Goal: Task Accomplishment & Management: Use online tool/utility

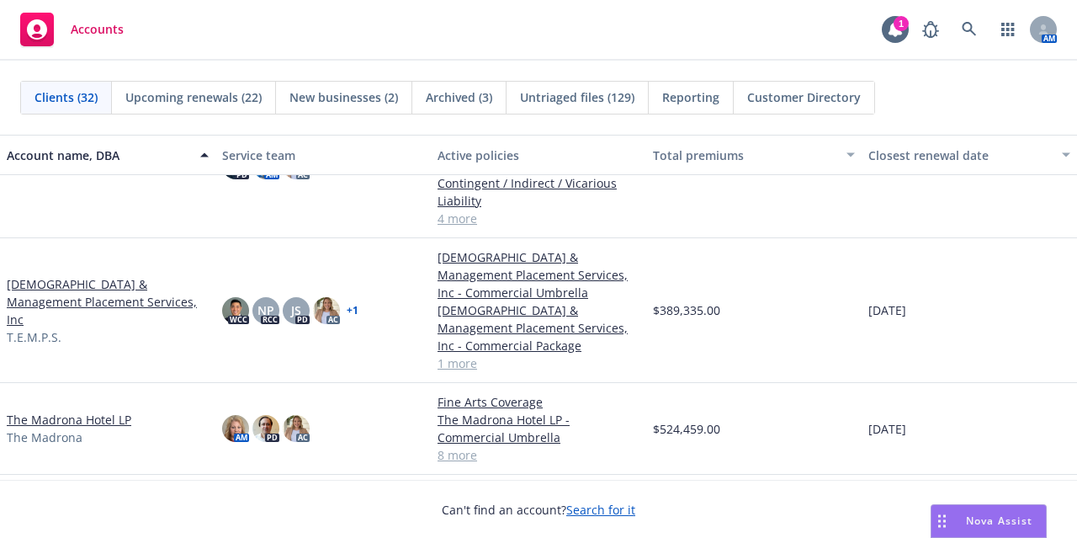
scroll to position [1909, 0]
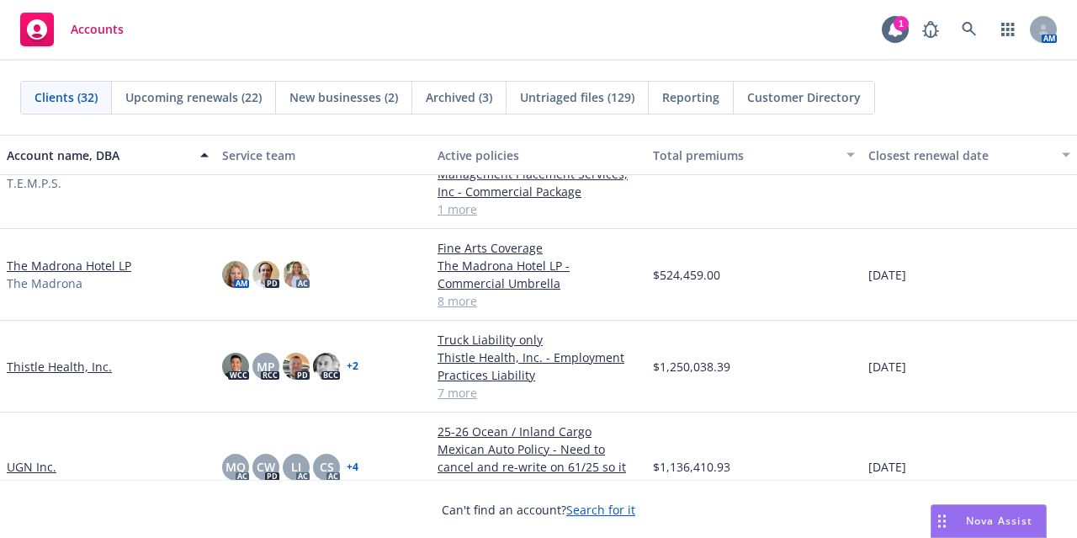
click at [94, 257] on link "The Madrona Hotel LP" at bounding box center [69, 266] width 125 height 18
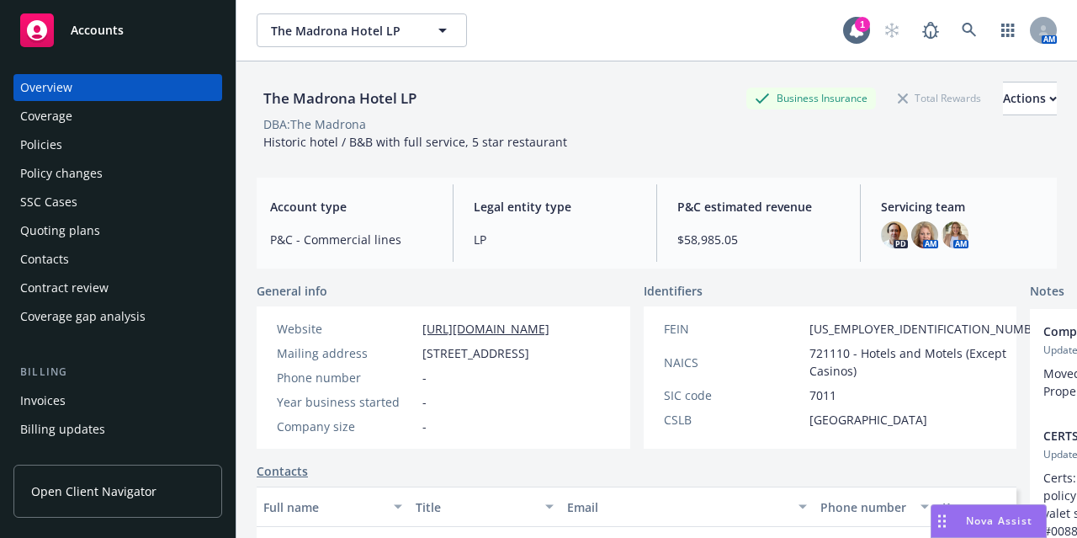
click at [119, 136] on div "Policies" at bounding box center [117, 144] width 195 height 27
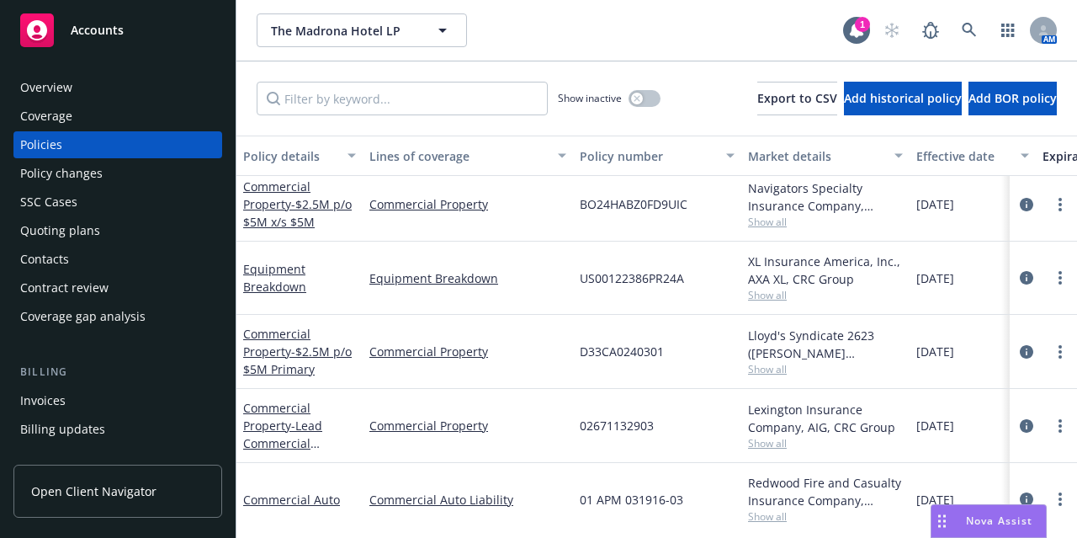
scroll to position [374, 0]
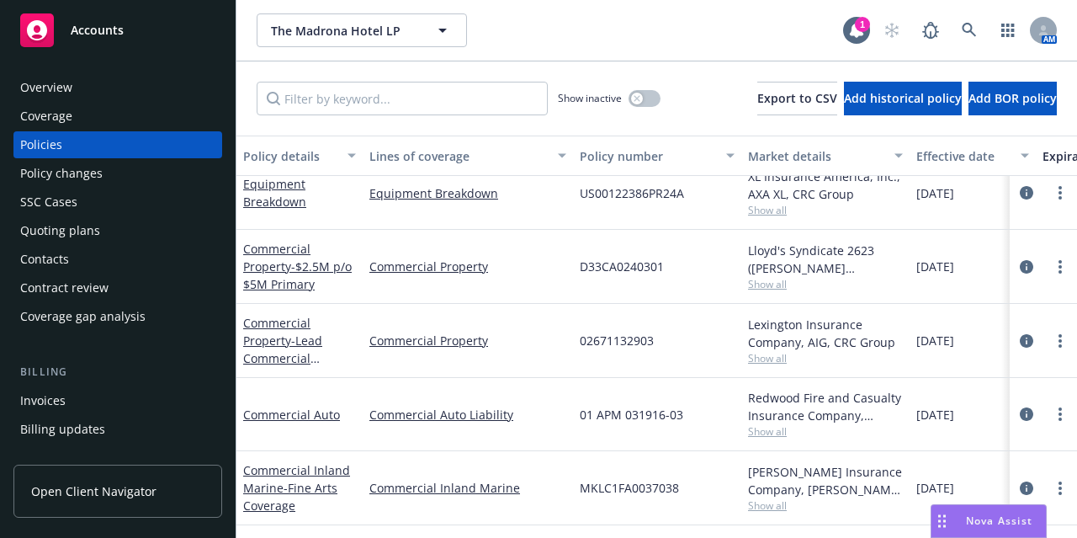
click at [157, 20] on div "Accounts" at bounding box center [117, 30] width 195 height 34
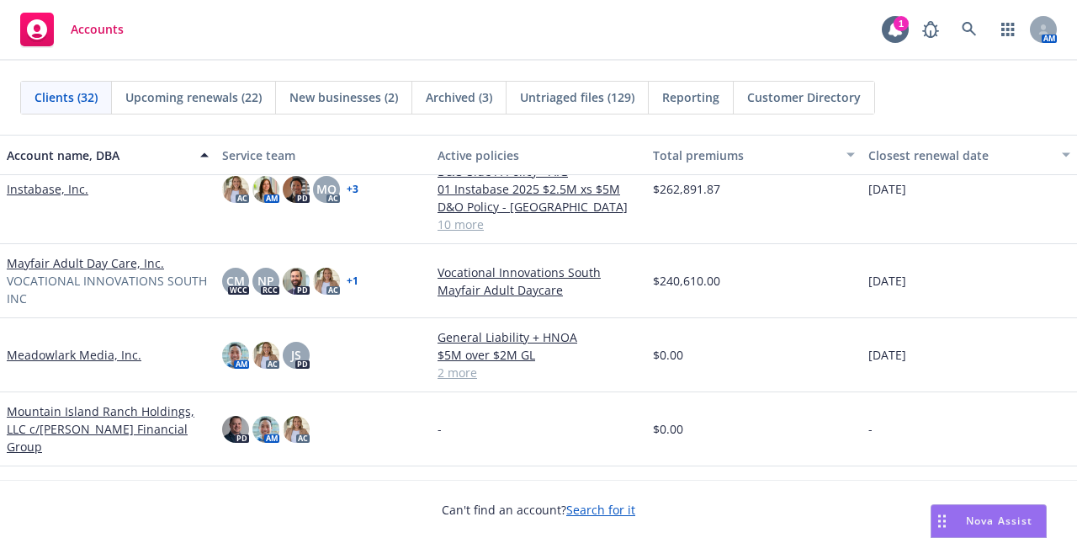
scroll to position [1125, 0]
click at [101, 260] on link "Mayfair Adult Day Care, Inc." at bounding box center [85, 263] width 157 height 18
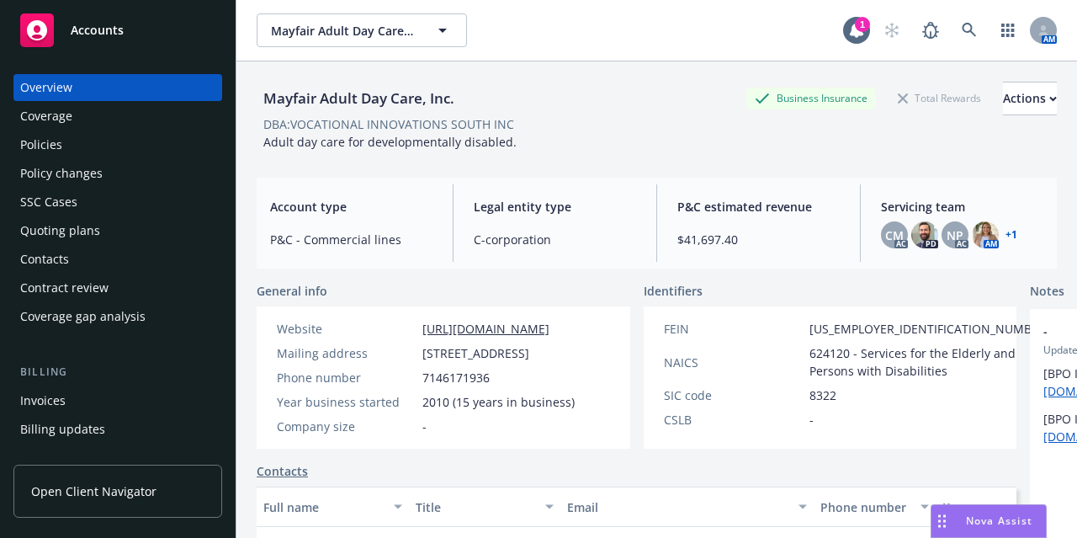
click at [130, 147] on div "Policies" at bounding box center [117, 144] width 195 height 27
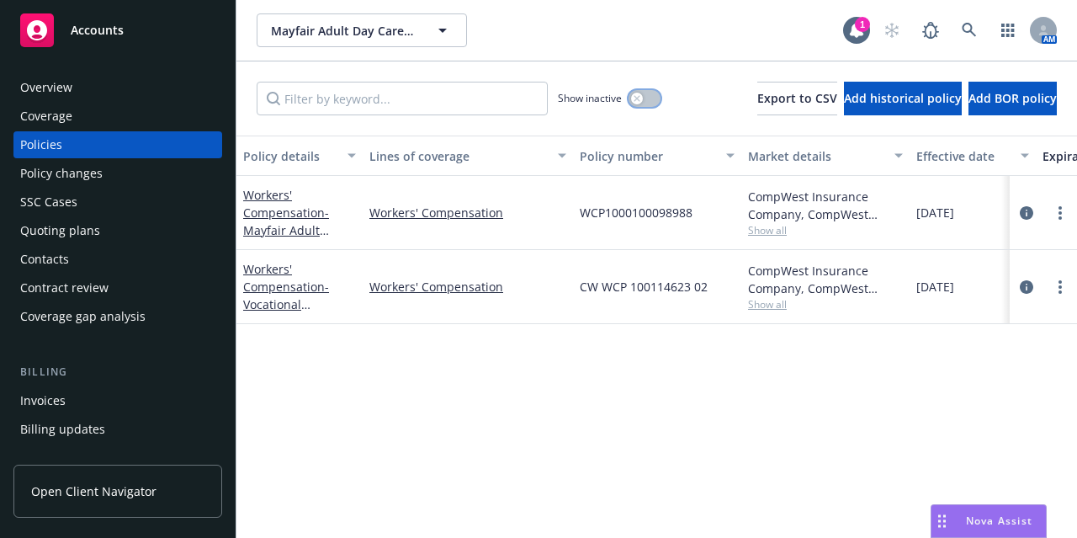
click at [634, 97] on icon "button" at bounding box center [637, 98] width 7 height 7
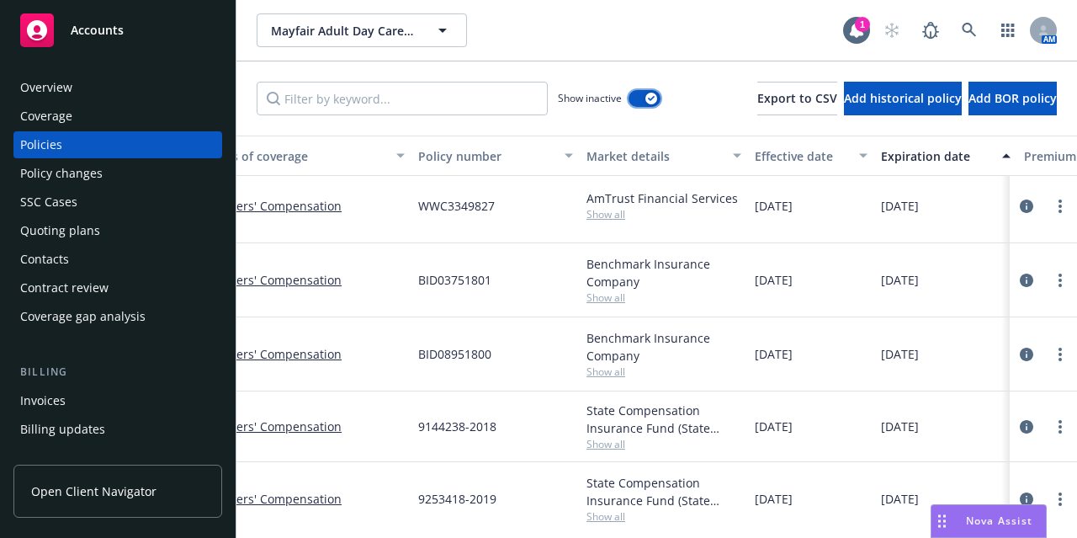
scroll to position [0, 162]
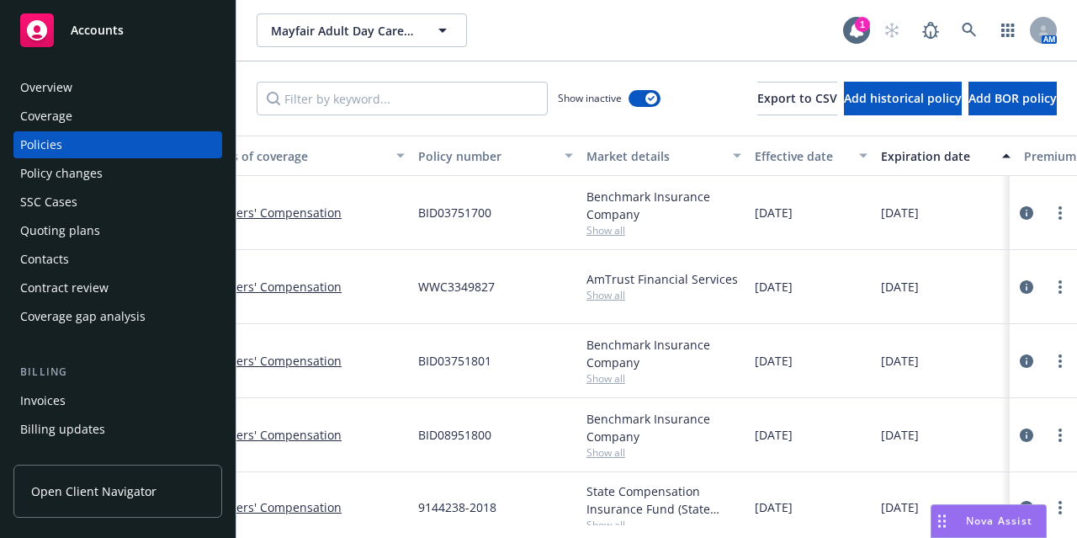
click at [802, 160] on div "Effective date" at bounding box center [802, 156] width 94 height 18
click at [791, 155] on div "Effective date" at bounding box center [802, 156] width 94 height 18
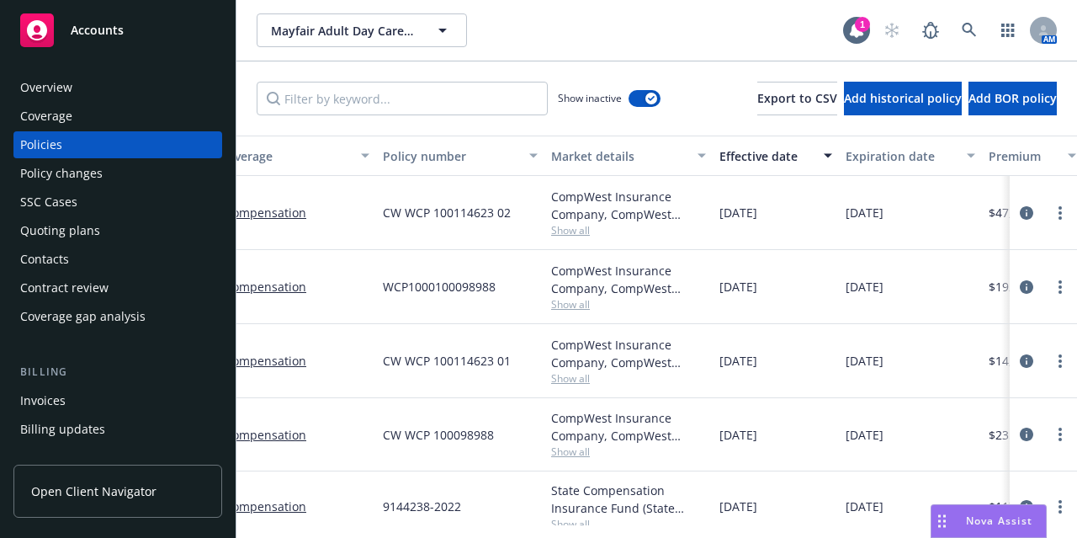
scroll to position [0, 0]
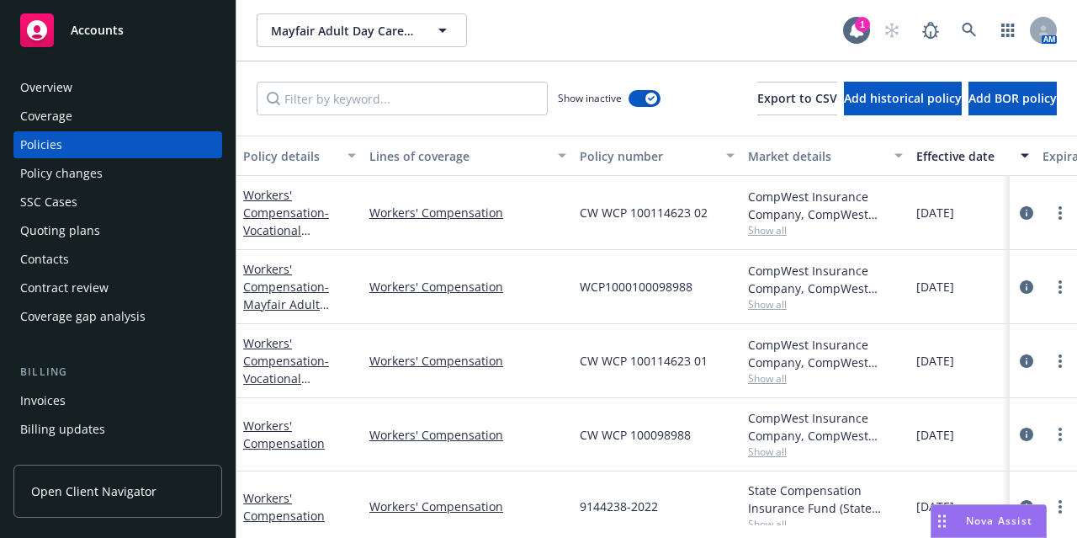
click at [680, 35] on div "Mayfair Adult Day Care, Inc. Mayfair Adult Day Care, Inc." at bounding box center [550, 30] width 587 height 34
click at [629, 103] on button "button" at bounding box center [645, 98] width 32 height 17
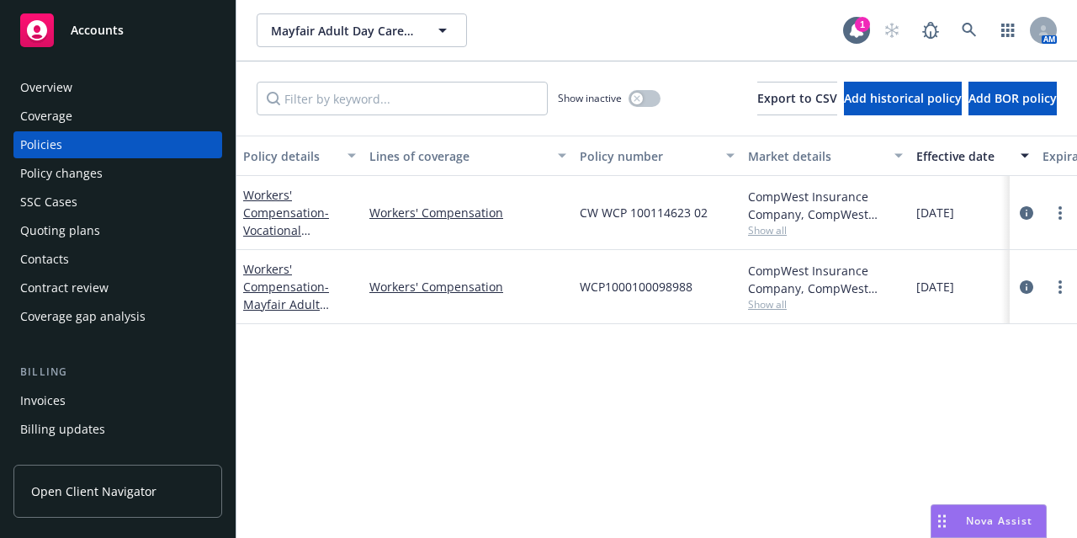
click at [138, 20] on div "Accounts" at bounding box center [117, 30] width 195 height 34
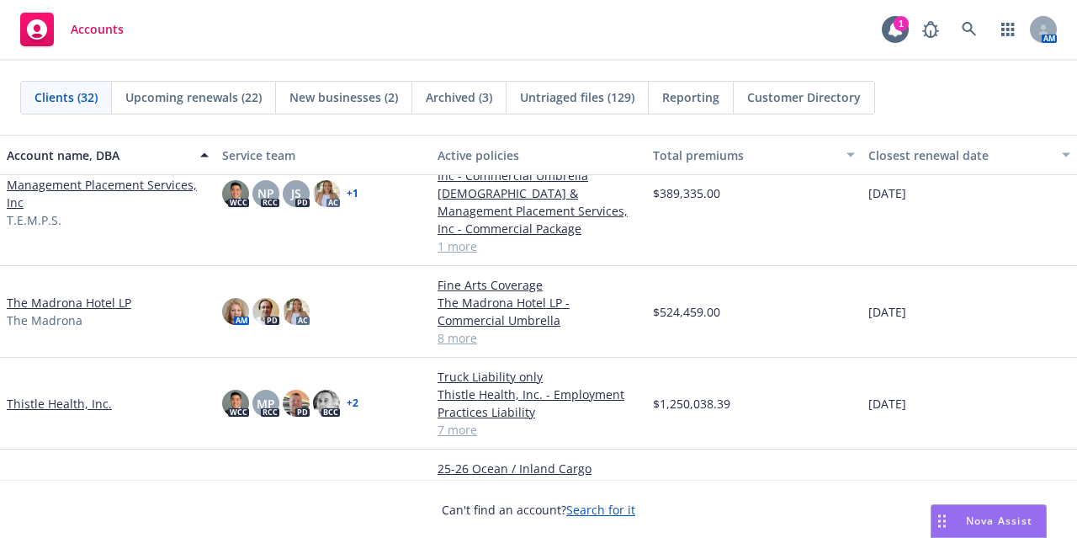
scroll to position [1946, 0]
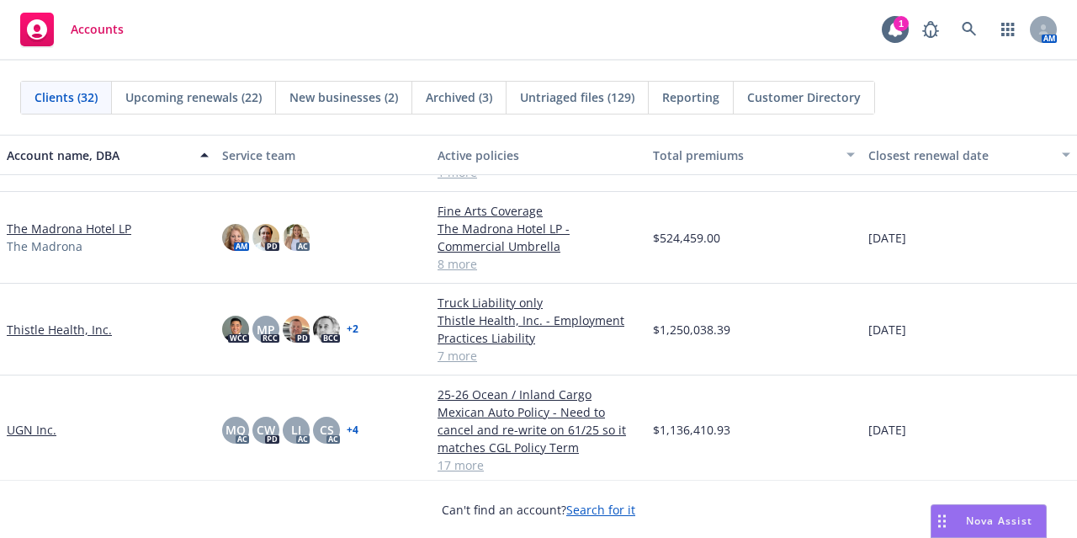
click at [56, 326] on link "Thistle Health, Inc." at bounding box center [59, 330] width 105 height 18
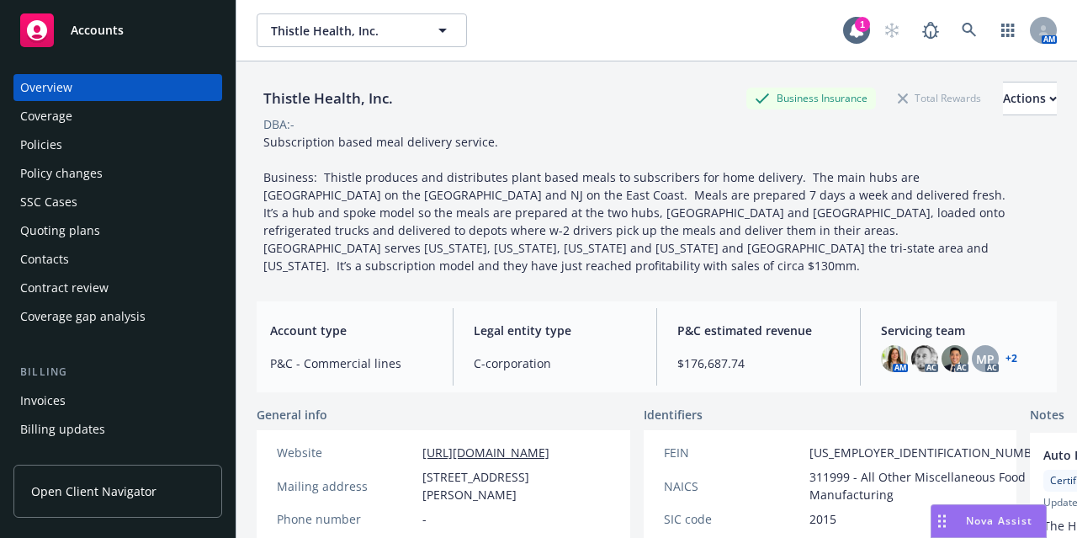
click at [145, 233] on div "Quoting plans" at bounding box center [117, 230] width 195 height 27
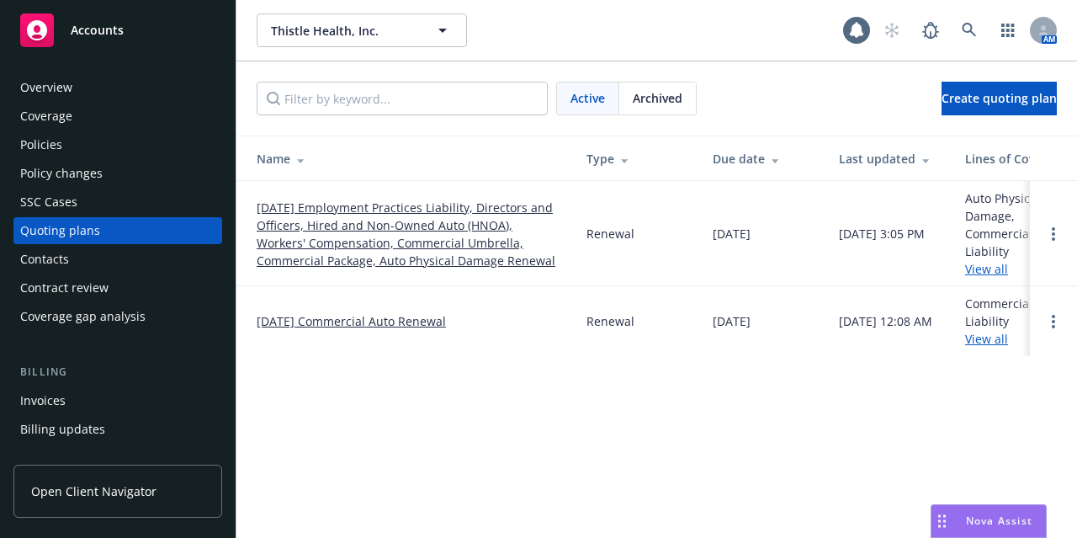
click at [350, 229] on link "[DATE] Employment Practices Liability, Directors and Officers, Hired and Non-Ow…" at bounding box center [408, 234] width 303 height 71
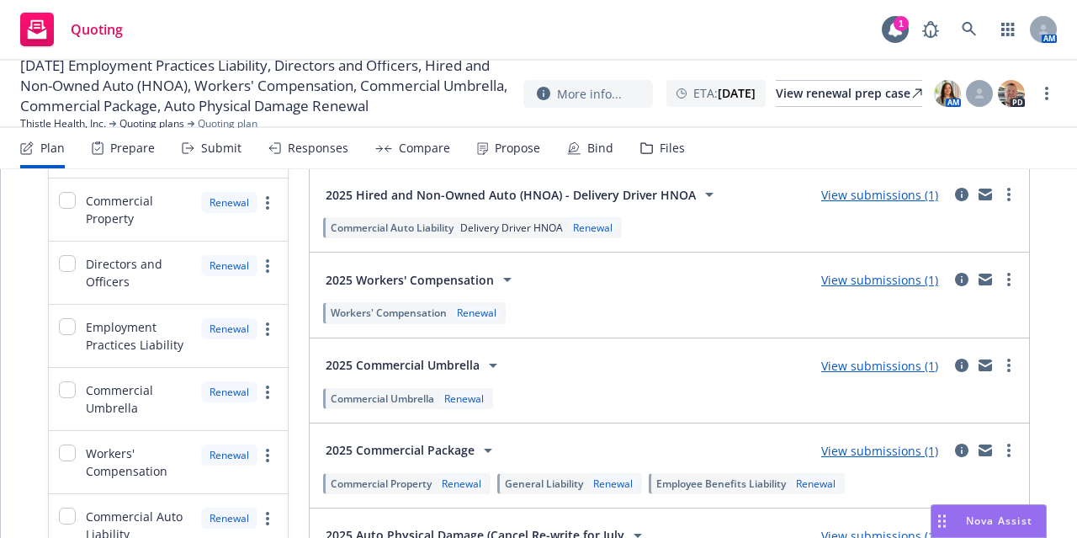
scroll to position [300, 0]
click at [661, 147] on div "Files" at bounding box center [672, 147] width 25 height 13
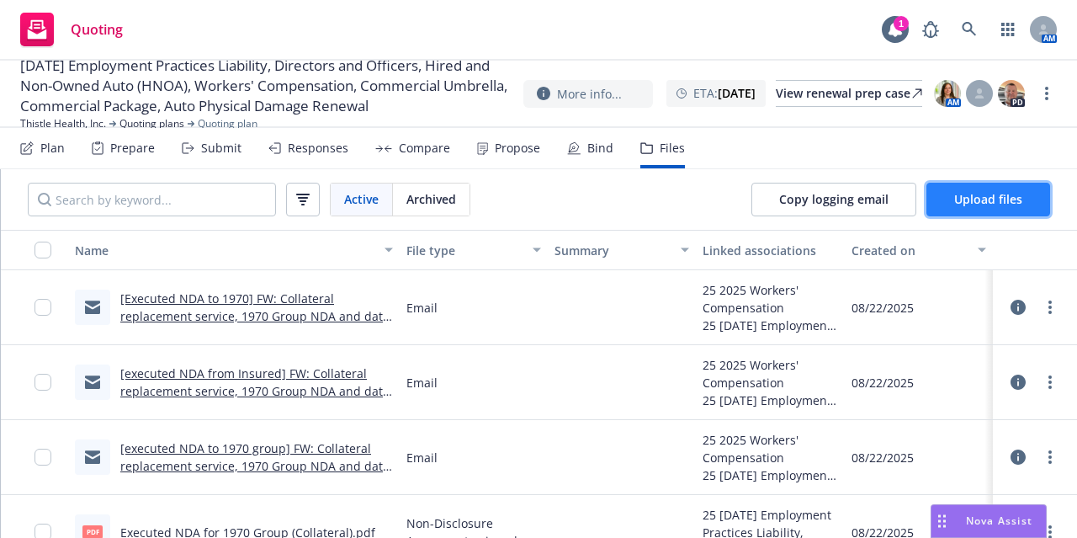
click at [951, 186] on button "Upload files" at bounding box center [989, 200] width 124 height 34
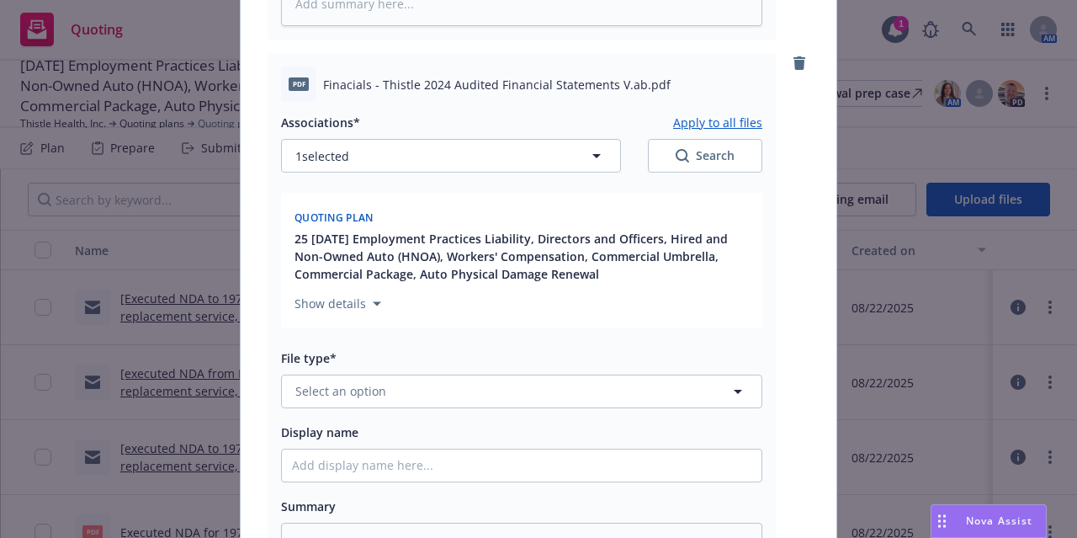
scroll to position [983, 0]
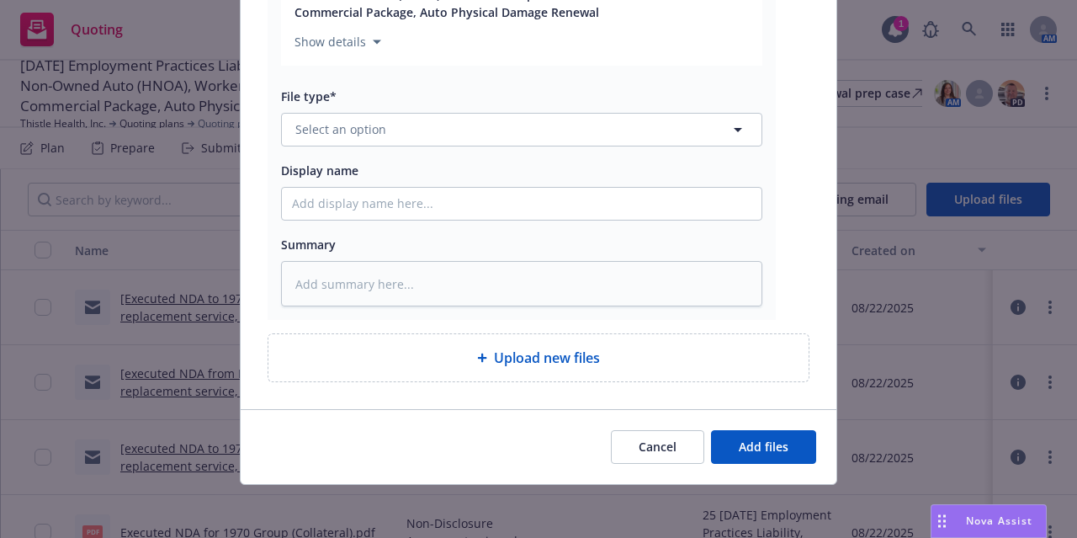
type textarea "x"
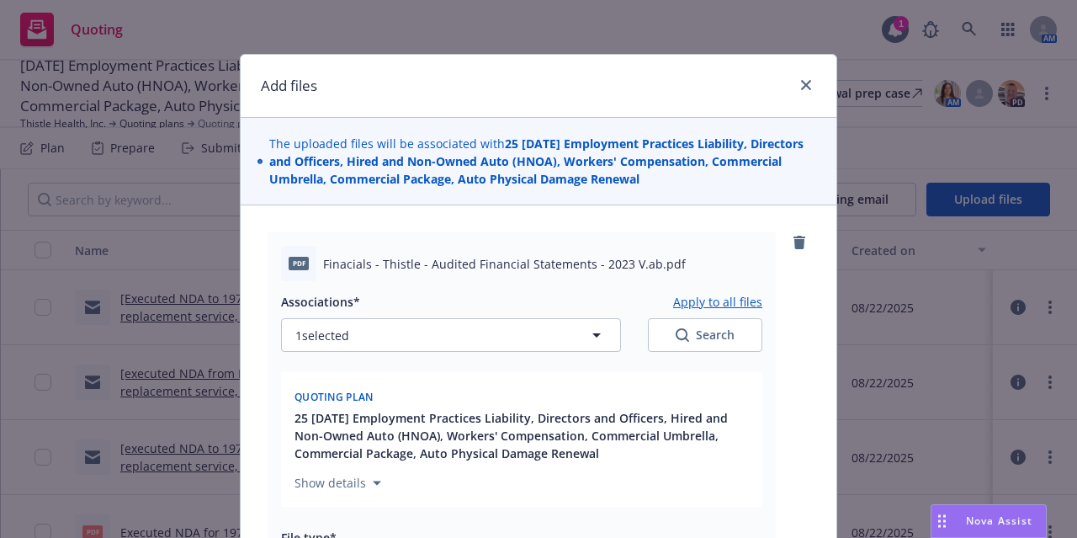
scroll to position [212, 0]
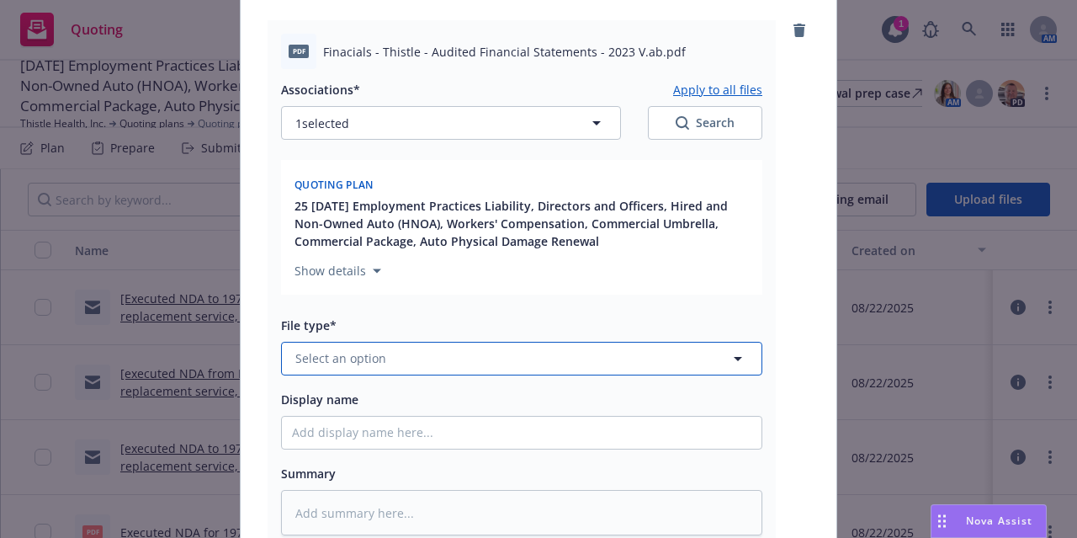
click at [616, 370] on button "Select an option" at bounding box center [521, 359] width 481 height 34
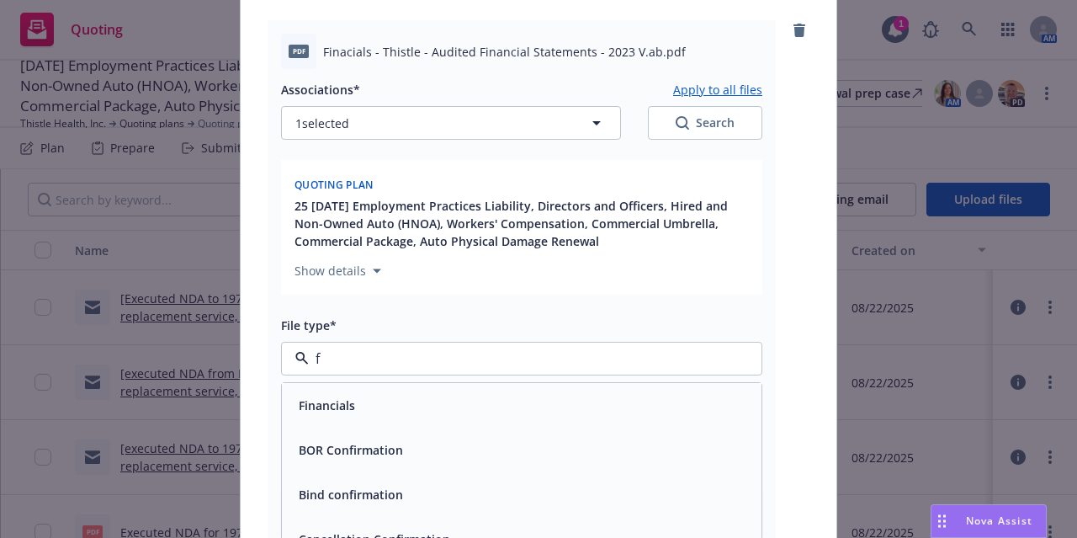
type input "fi"
click at [599, 405] on div "Financials" at bounding box center [522, 405] width 460 height 24
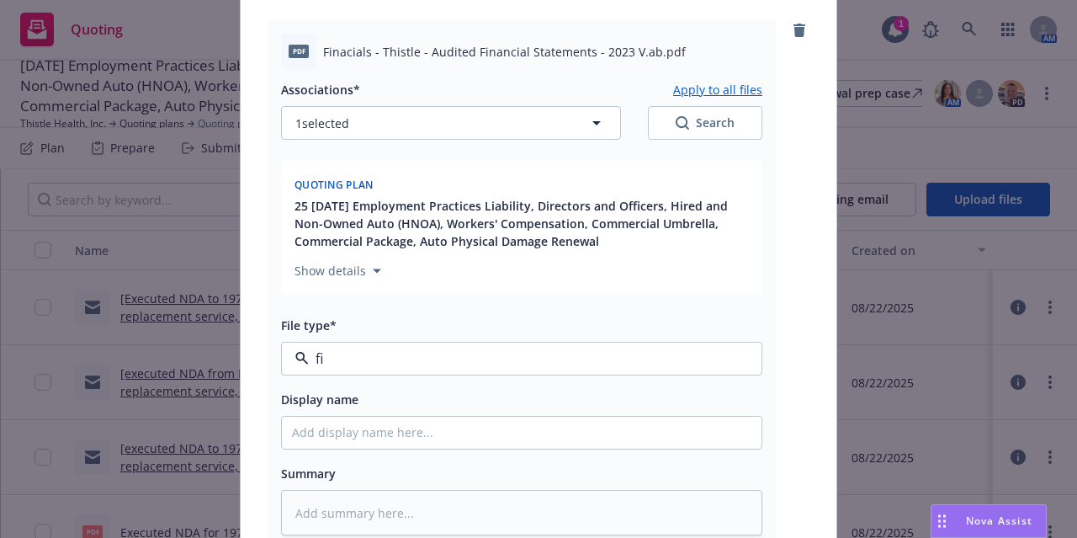
type textarea "x"
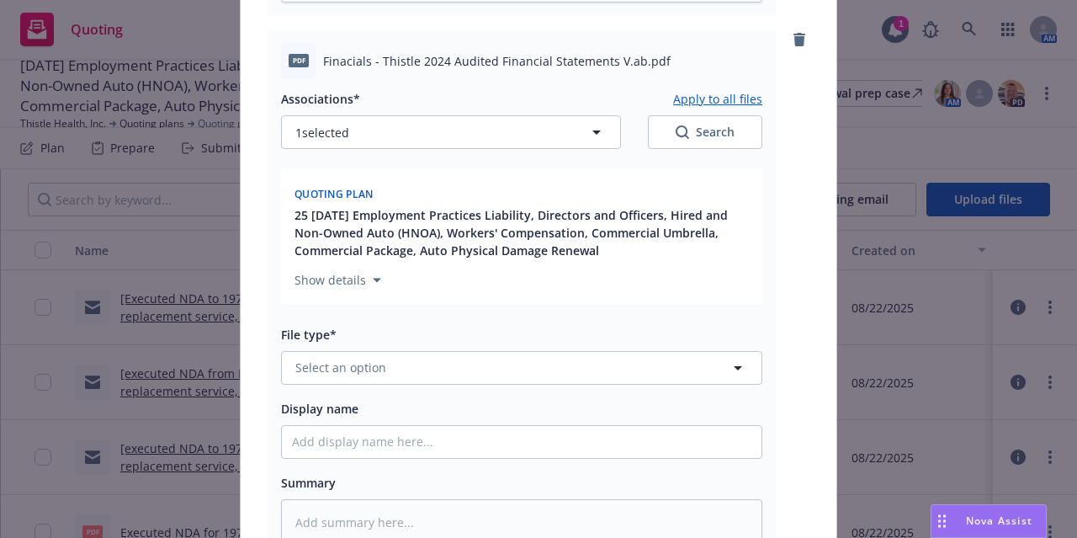
scroll to position [768, 0]
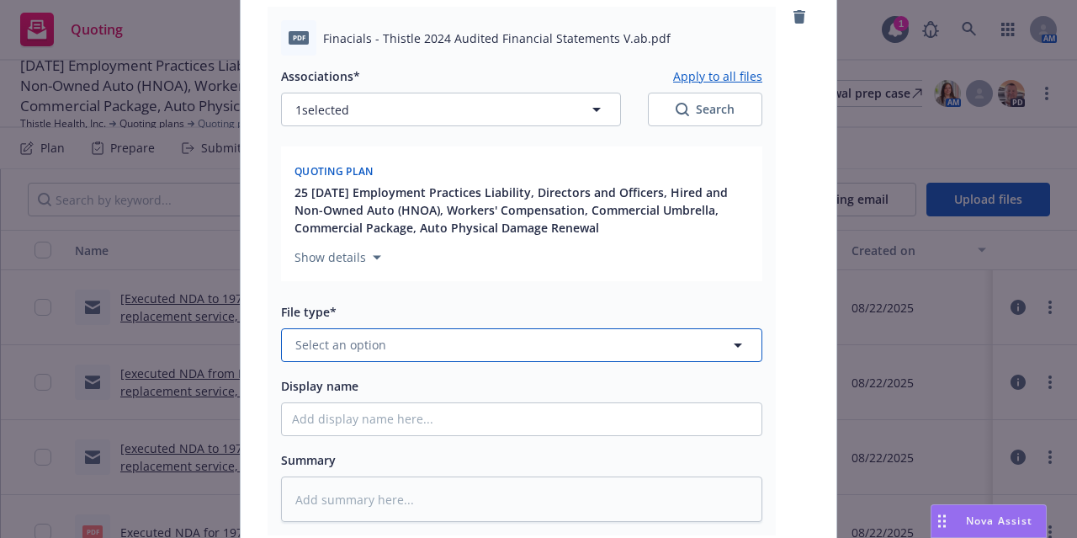
click at [539, 348] on button "Select an option" at bounding box center [521, 345] width 481 height 34
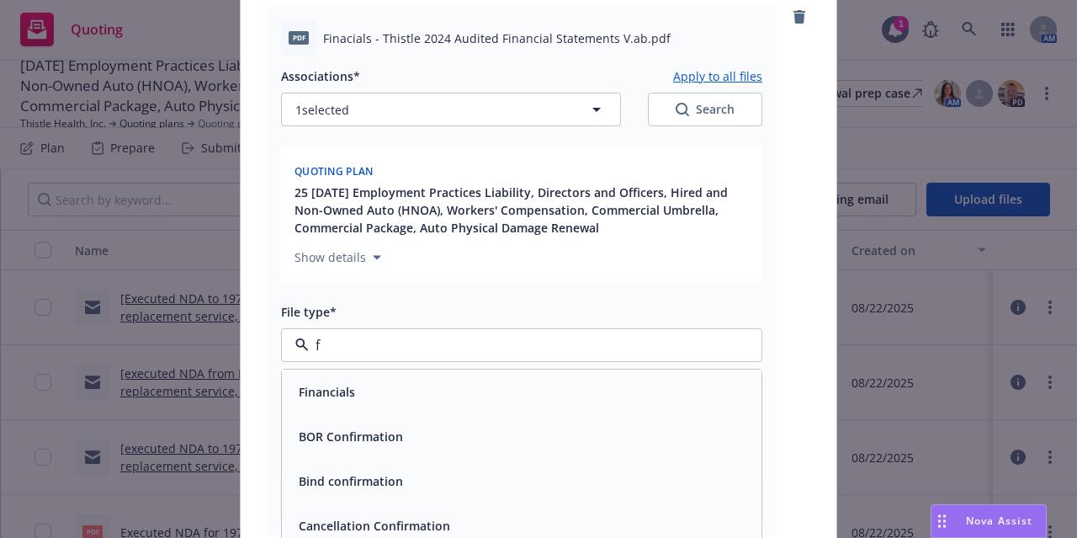
type input "fi"
click at [522, 383] on div "Financials" at bounding box center [522, 392] width 460 height 24
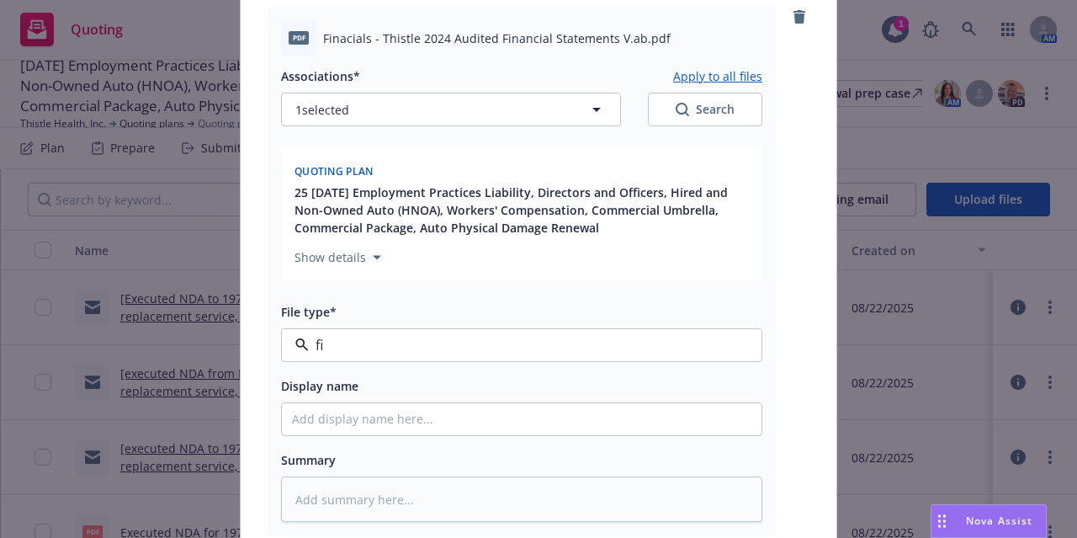
type textarea "x"
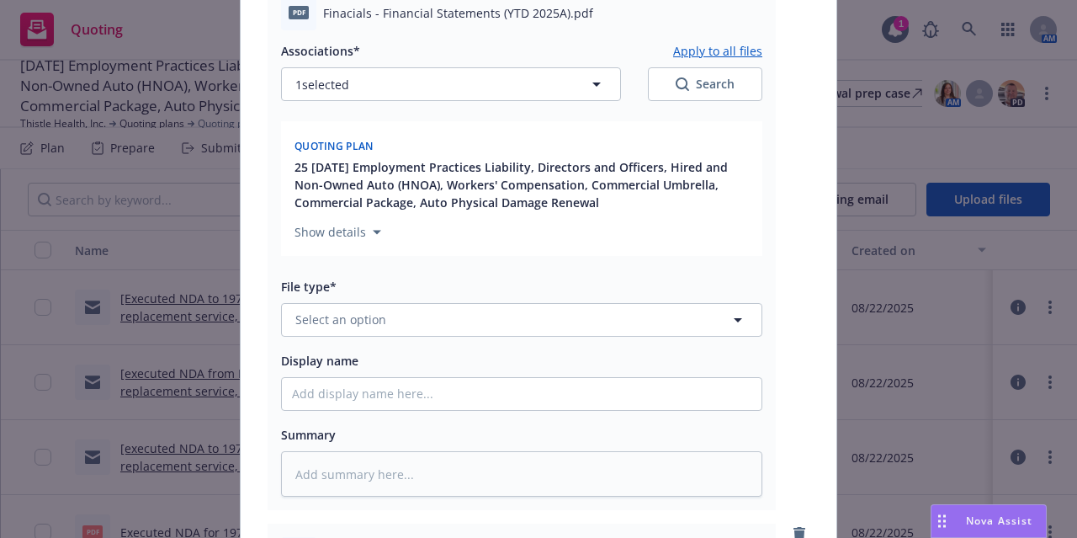
scroll to position [1338, 0]
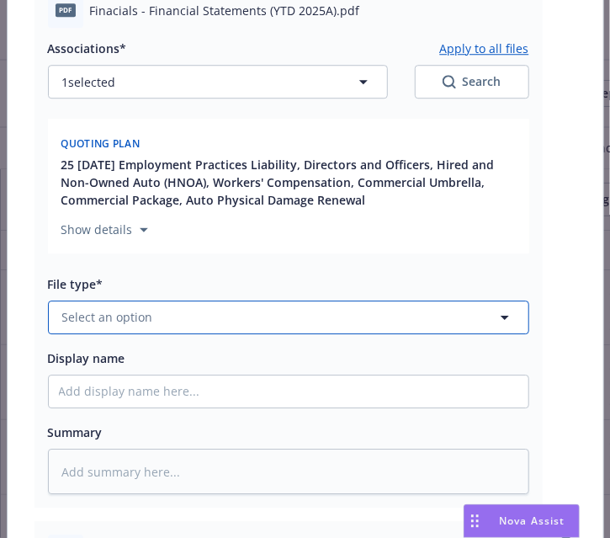
type textarea "x"
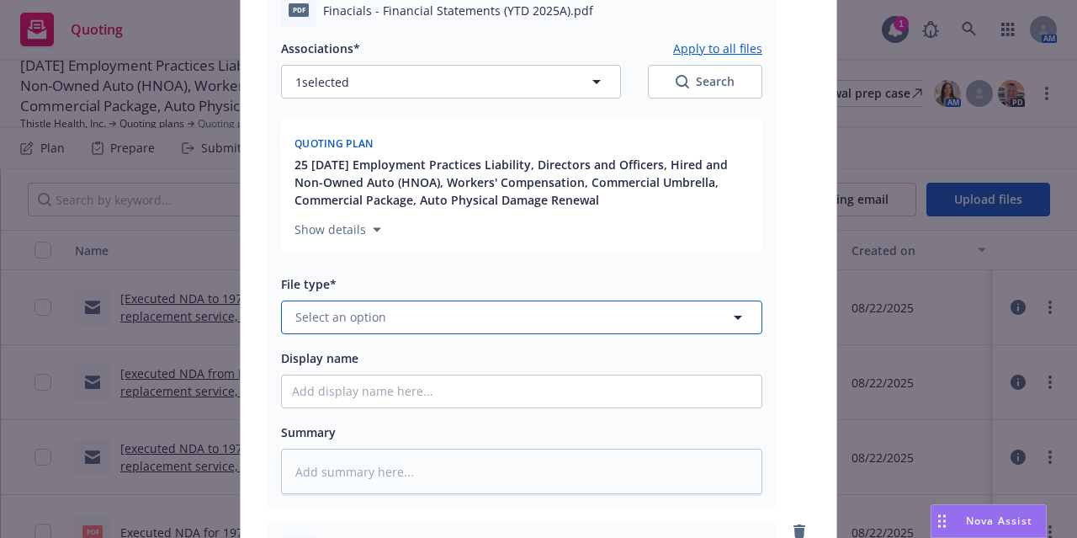
click at [444, 319] on button "Select an option" at bounding box center [521, 318] width 481 height 34
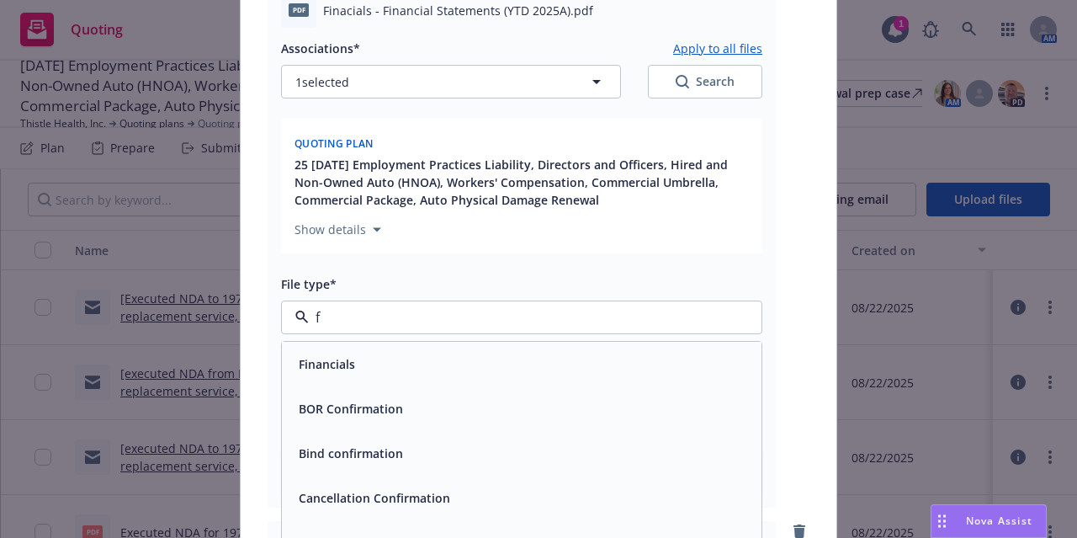
type input "fi"
click at [412, 359] on div "Financials" at bounding box center [522, 364] width 460 height 24
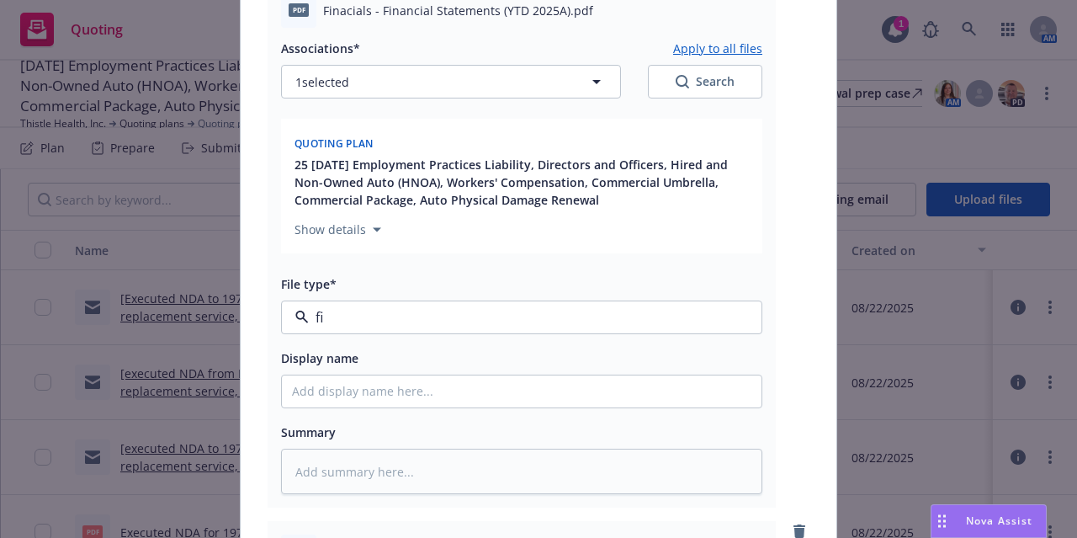
type textarea "x"
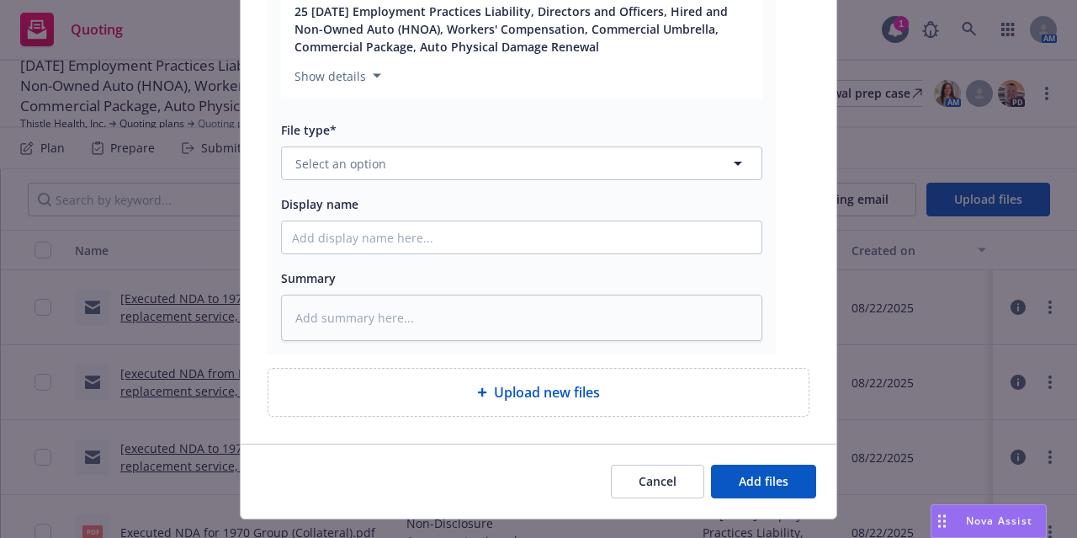
scroll to position [2067, 0]
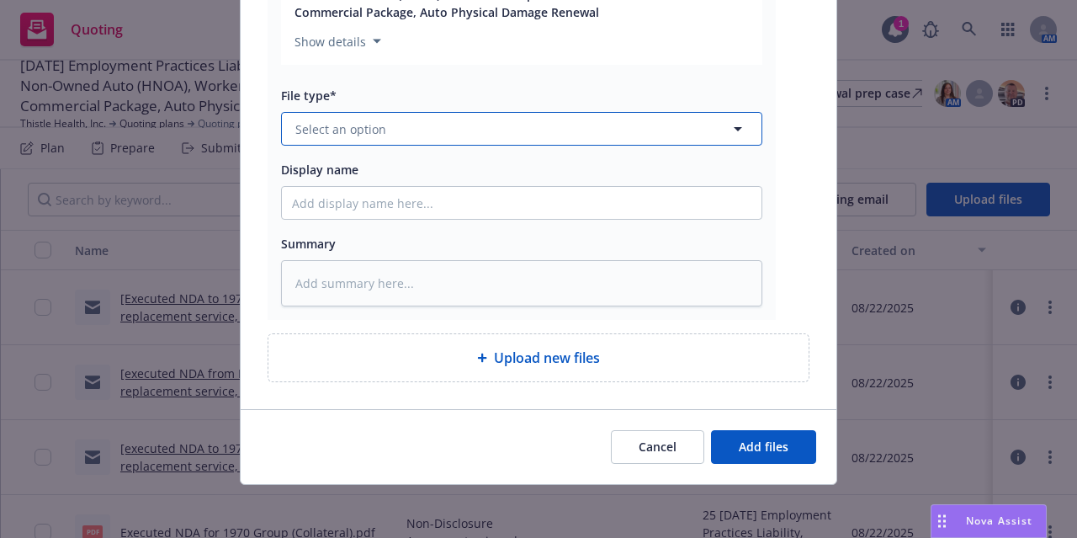
click at [438, 136] on button "Select an option" at bounding box center [521, 129] width 481 height 34
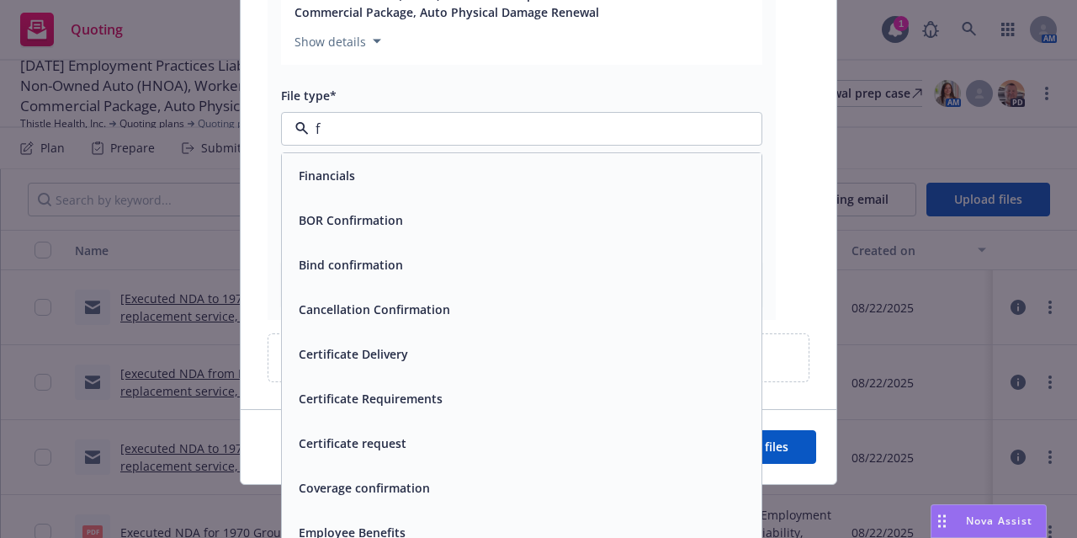
type input "fi"
click at [415, 168] on div "Financials" at bounding box center [522, 175] width 460 height 24
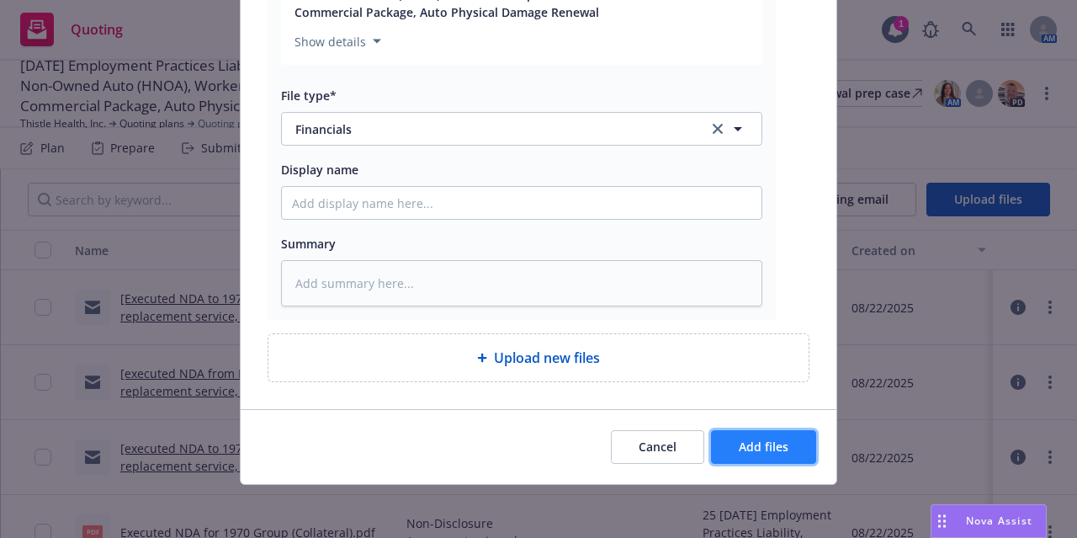
click at [756, 440] on span "Add files" at bounding box center [764, 447] width 50 height 16
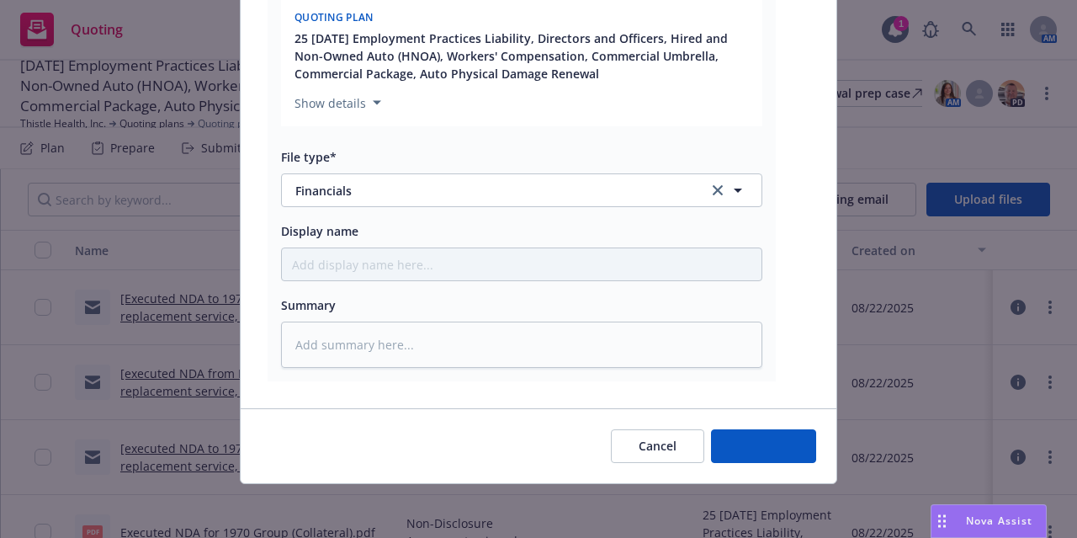
scroll to position [2006, 0]
type textarea "x"
